Goal: Transaction & Acquisition: Download file/media

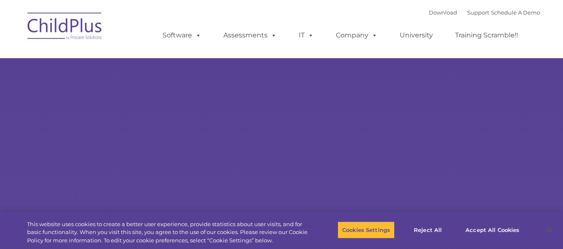
select select "MEDIUM"
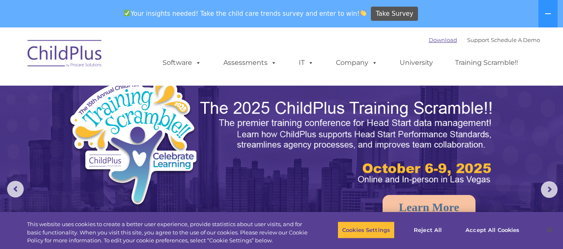
click at [428, 41] on link "Download" at bounding box center [442, 40] width 28 height 7
click at [428, 38] on link "Download" at bounding box center [442, 40] width 28 height 7
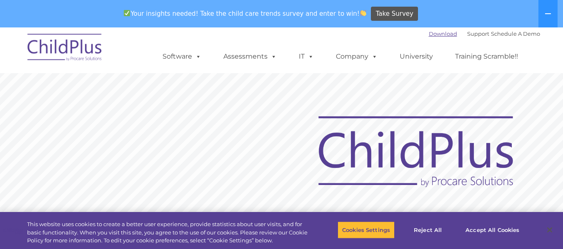
click at [438, 34] on link "Download" at bounding box center [442, 33] width 28 height 7
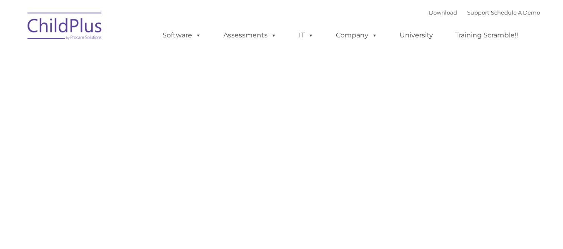
type input ""
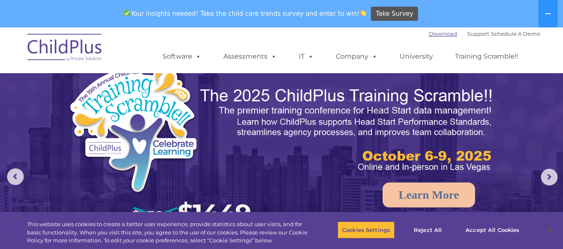
click at [437, 32] on link "Download" at bounding box center [442, 33] width 28 height 7
